Goal: Task Accomplishment & Management: Use online tool/utility

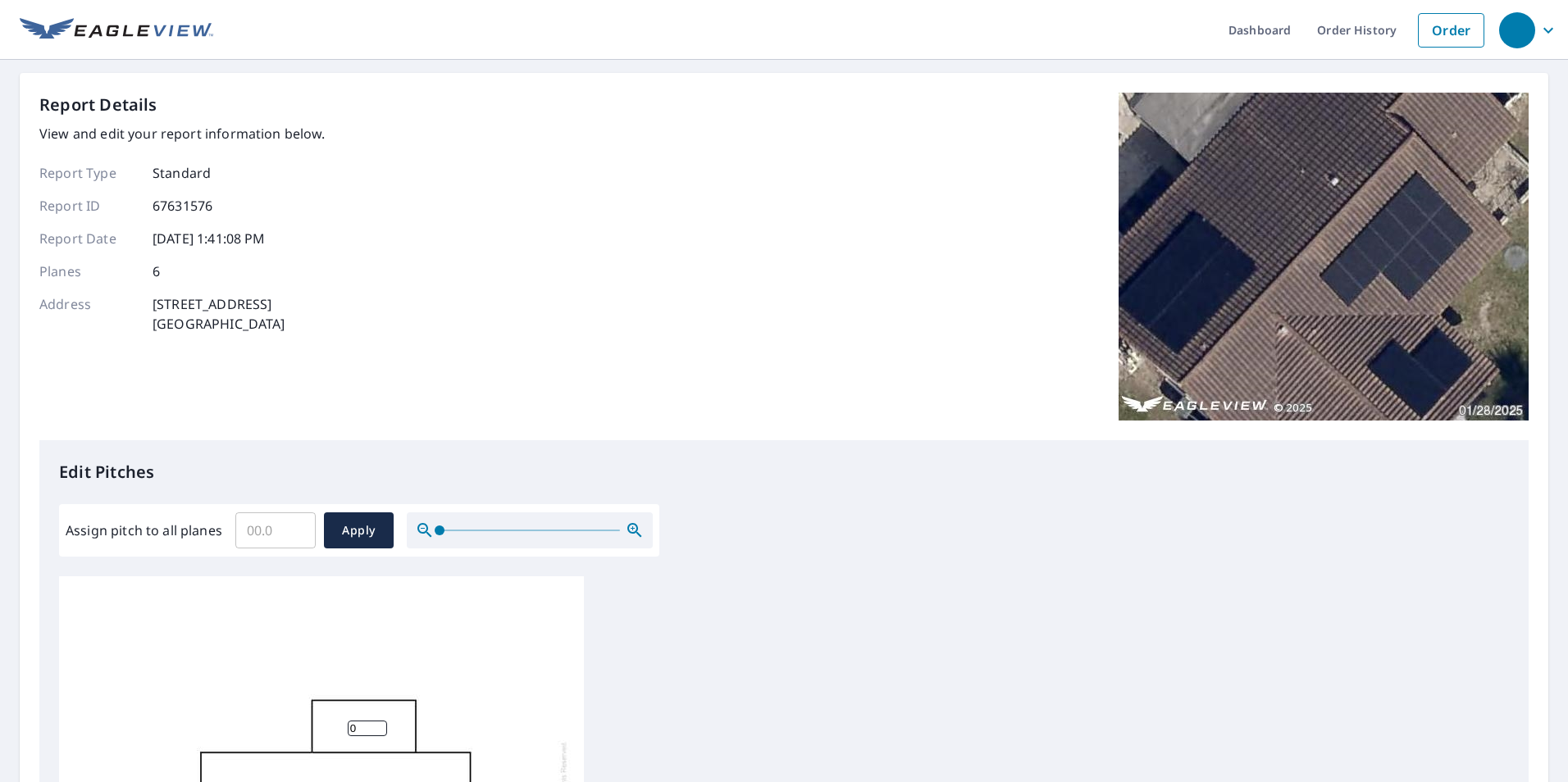
click at [275, 529] on input "Assign pitch to all planes" at bounding box center [276, 531] width 81 height 46
type input "3"
click at [357, 525] on span "Apply" at bounding box center [359, 531] width 44 height 20
type input "3"
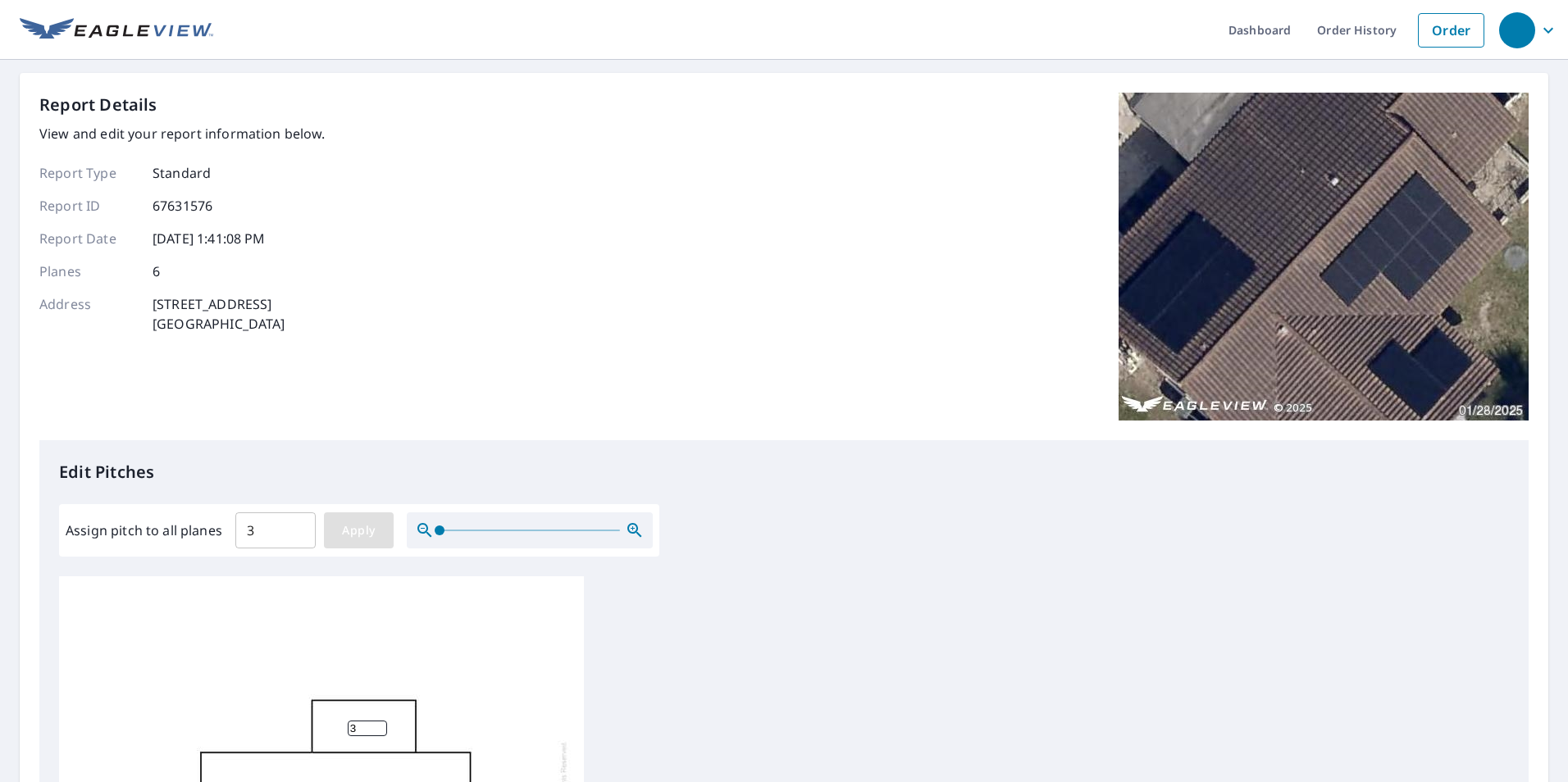
type input "3"
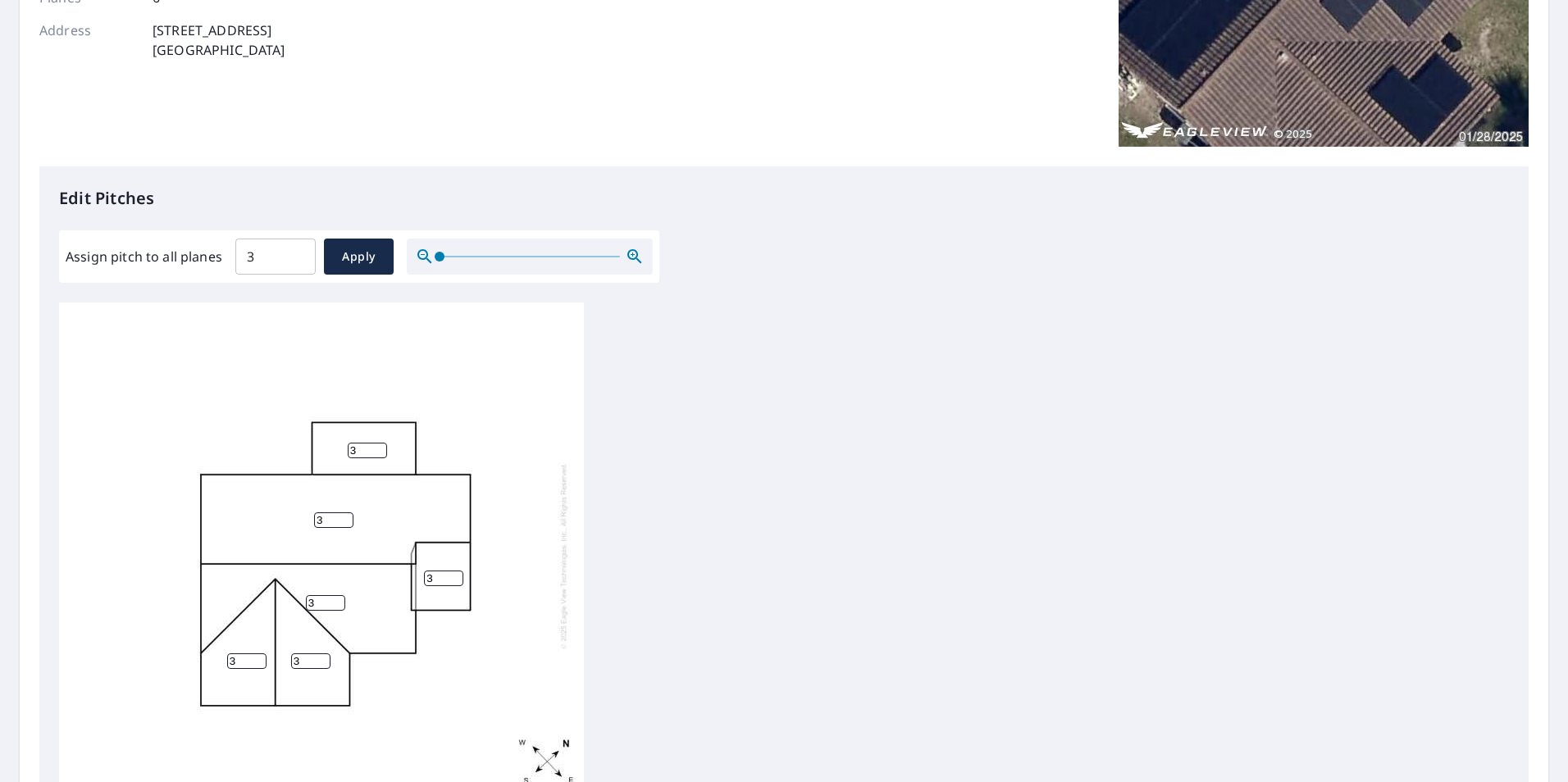
scroll to position [516, 0]
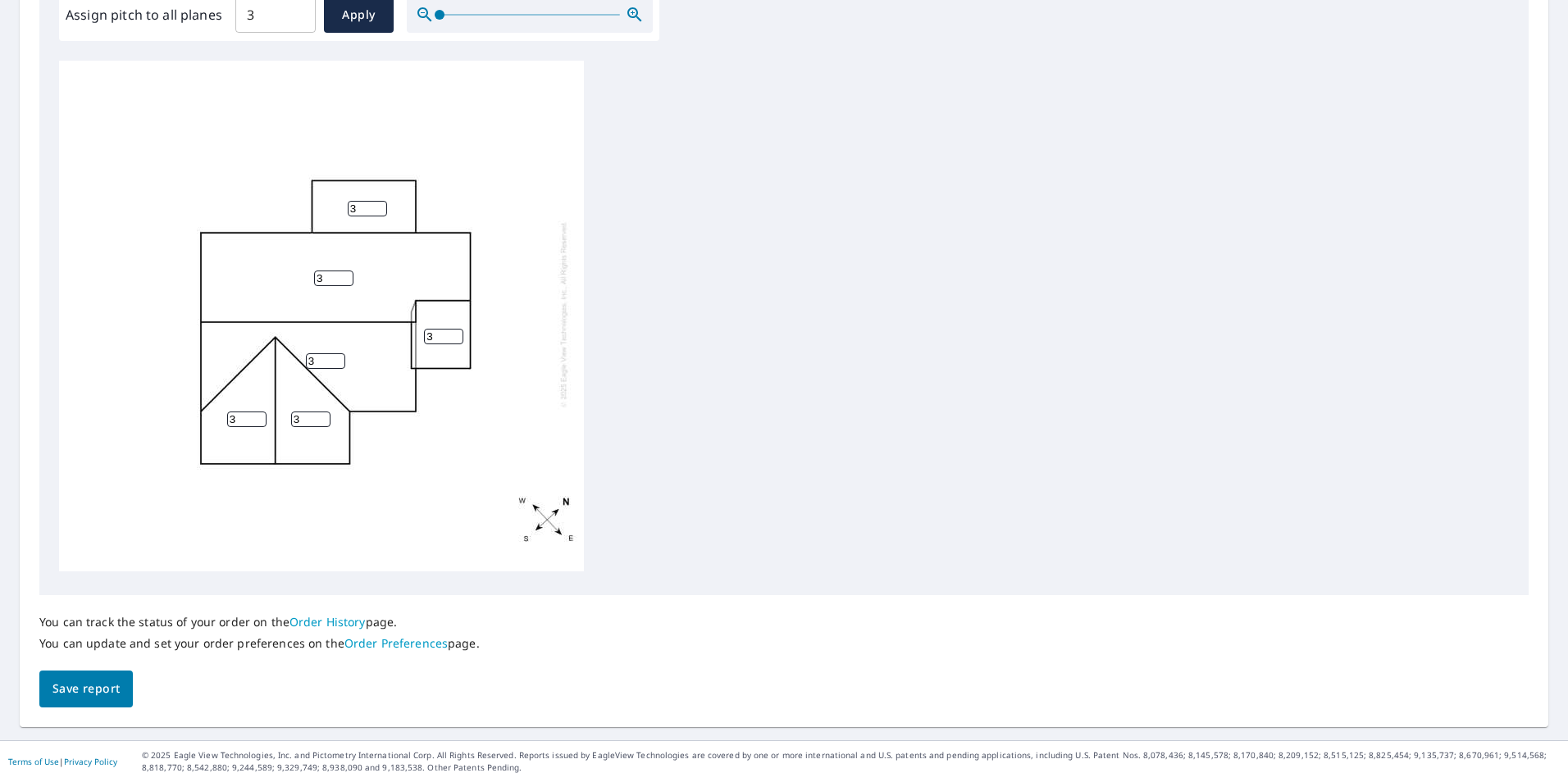
click at [102, 690] on span "Save report" at bounding box center [86, 688] width 67 height 20
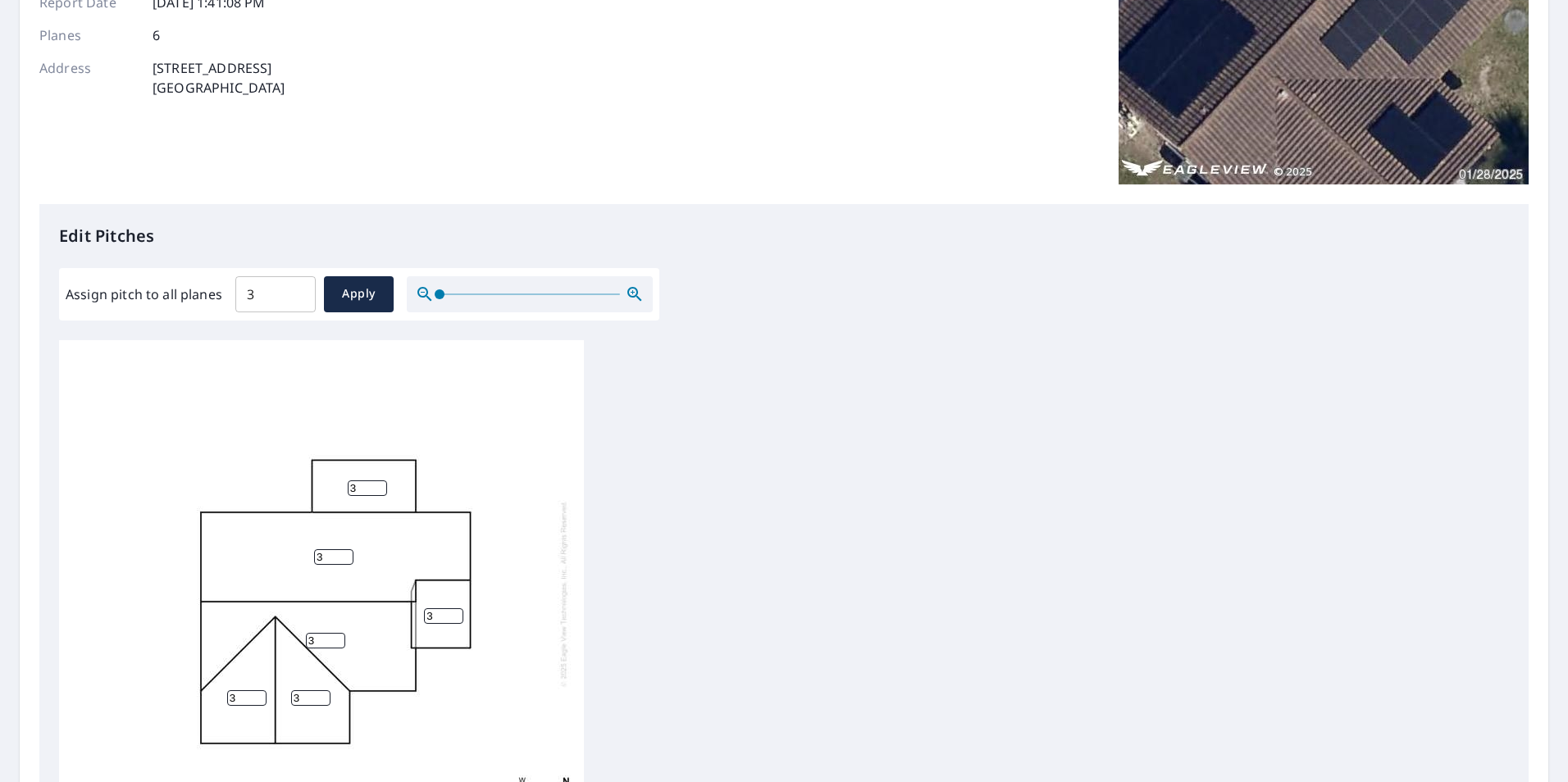
scroll to position [0, 0]
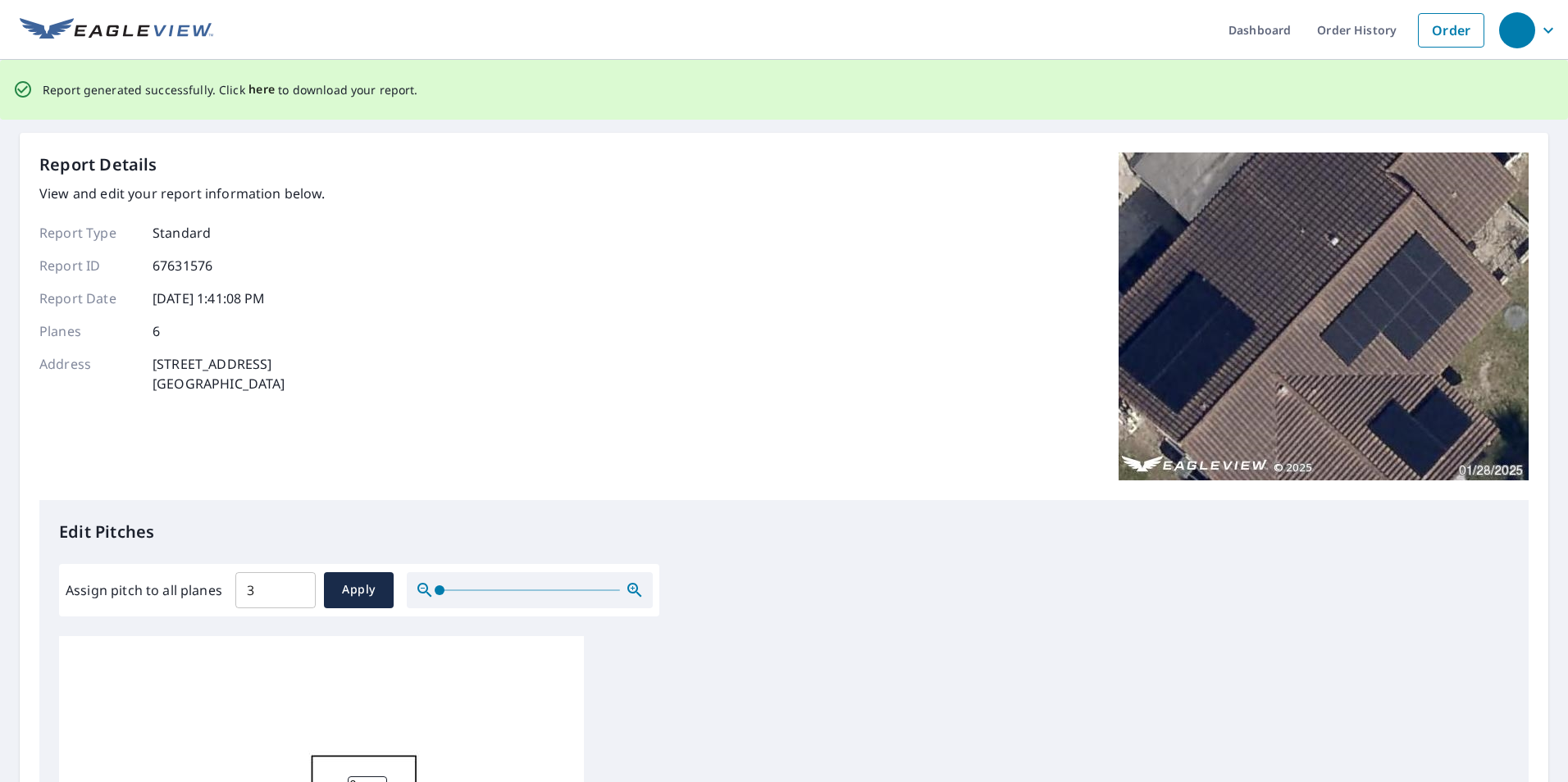
click at [261, 87] on span "here" at bounding box center [262, 89] width 27 height 20
